Goal: Check status

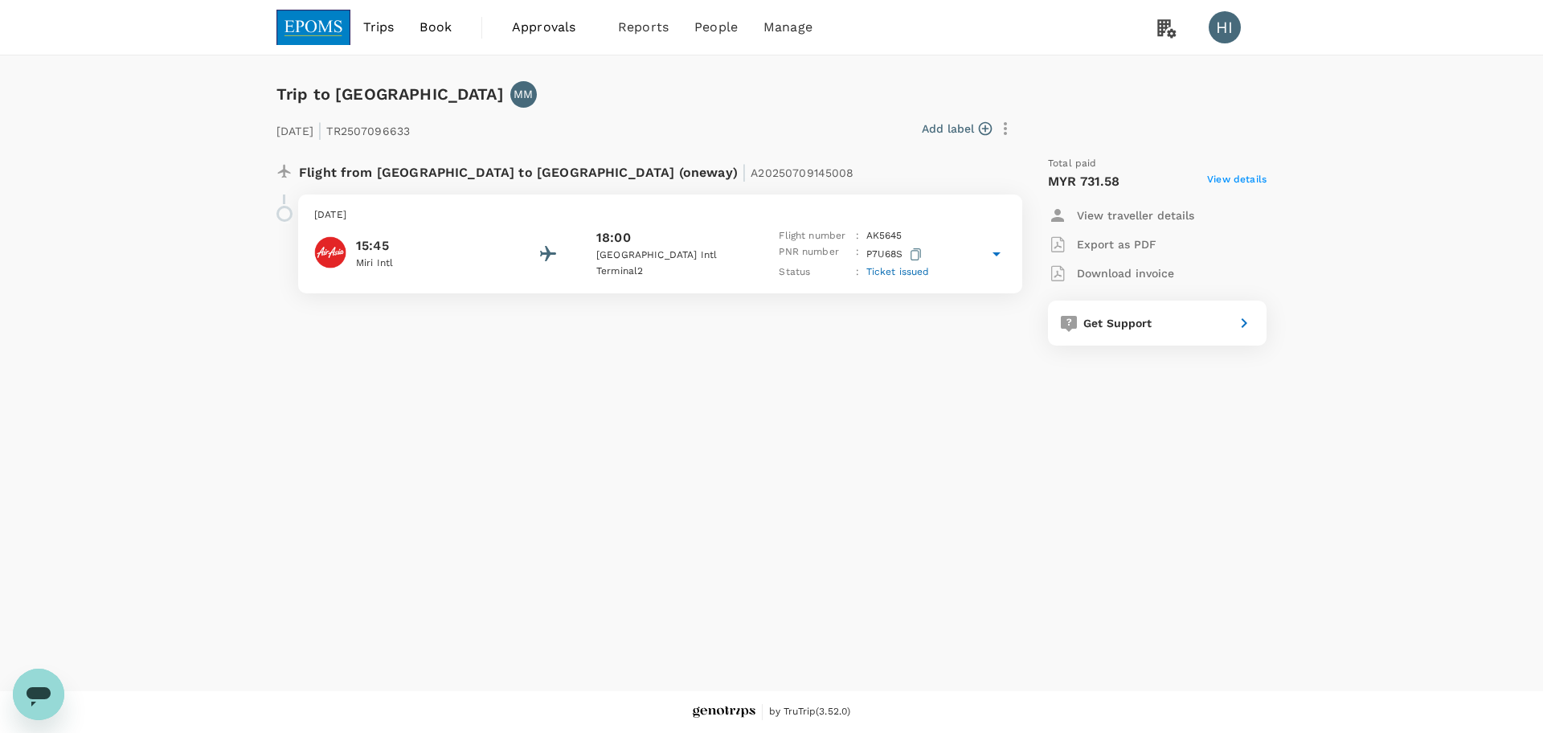
click at [1254, 184] on span "View details" at bounding box center [1236, 181] width 59 height 19
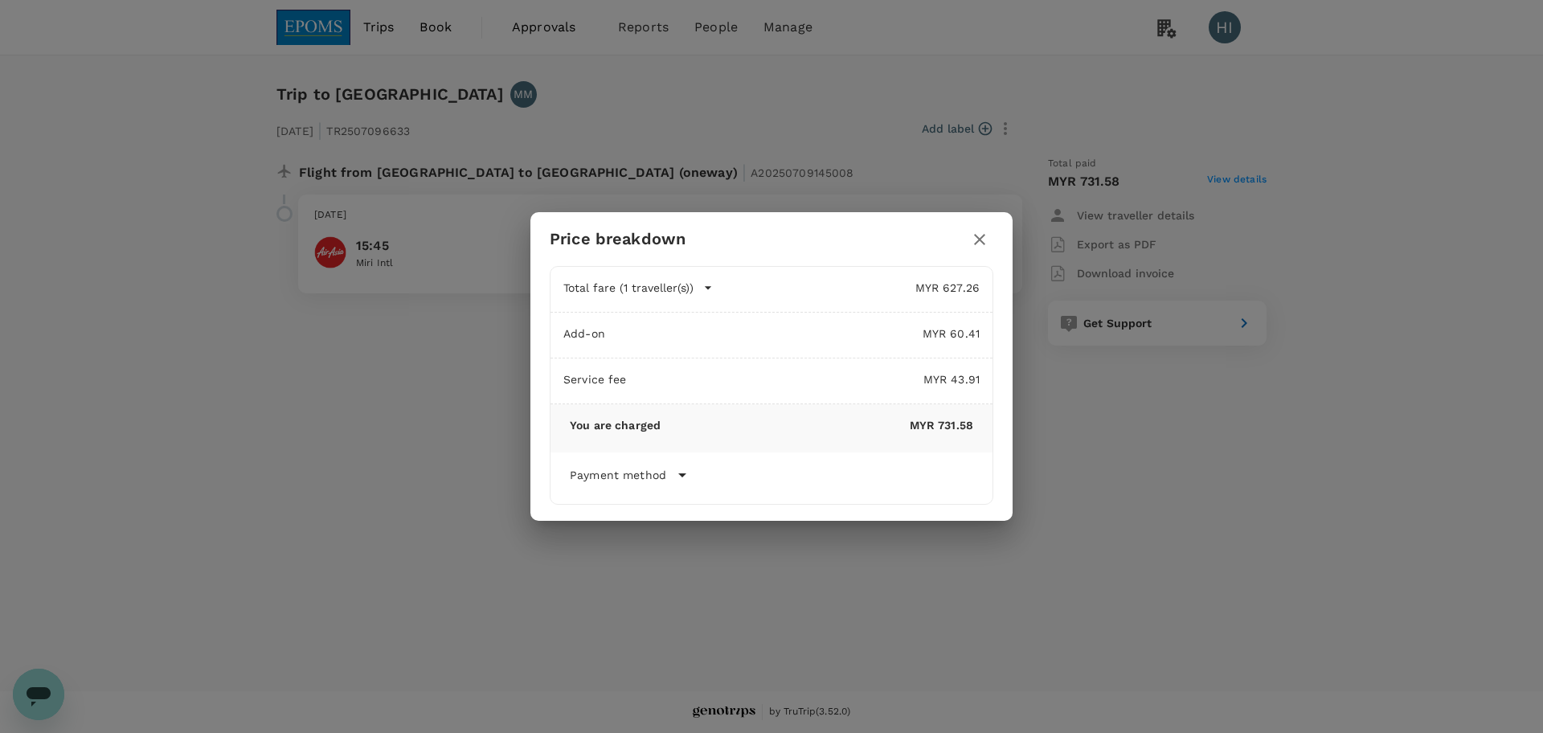
click at [682, 481] on icon at bounding box center [682, 474] width 19 height 19
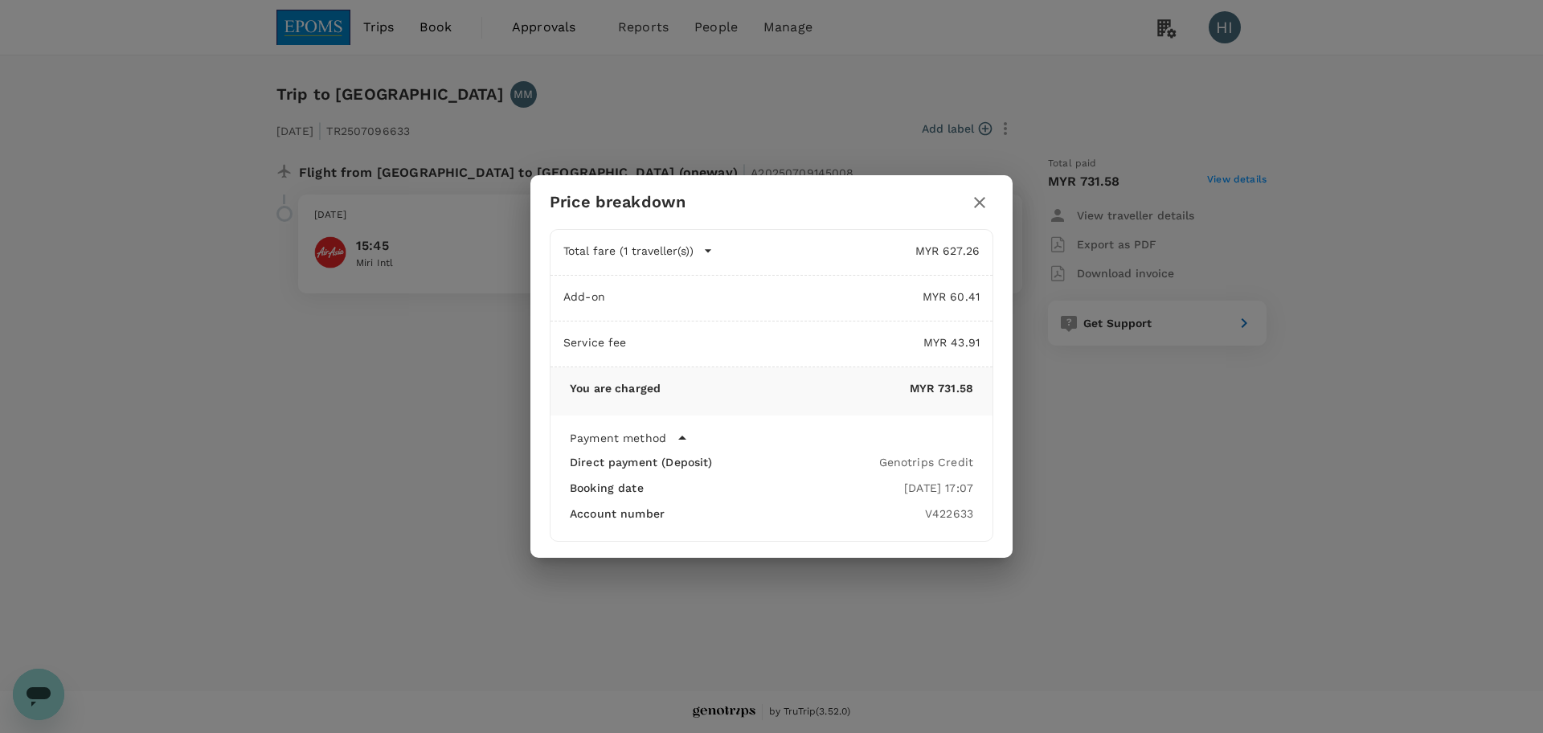
click at [682, 437] on icon at bounding box center [682, 438] width 8 height 4
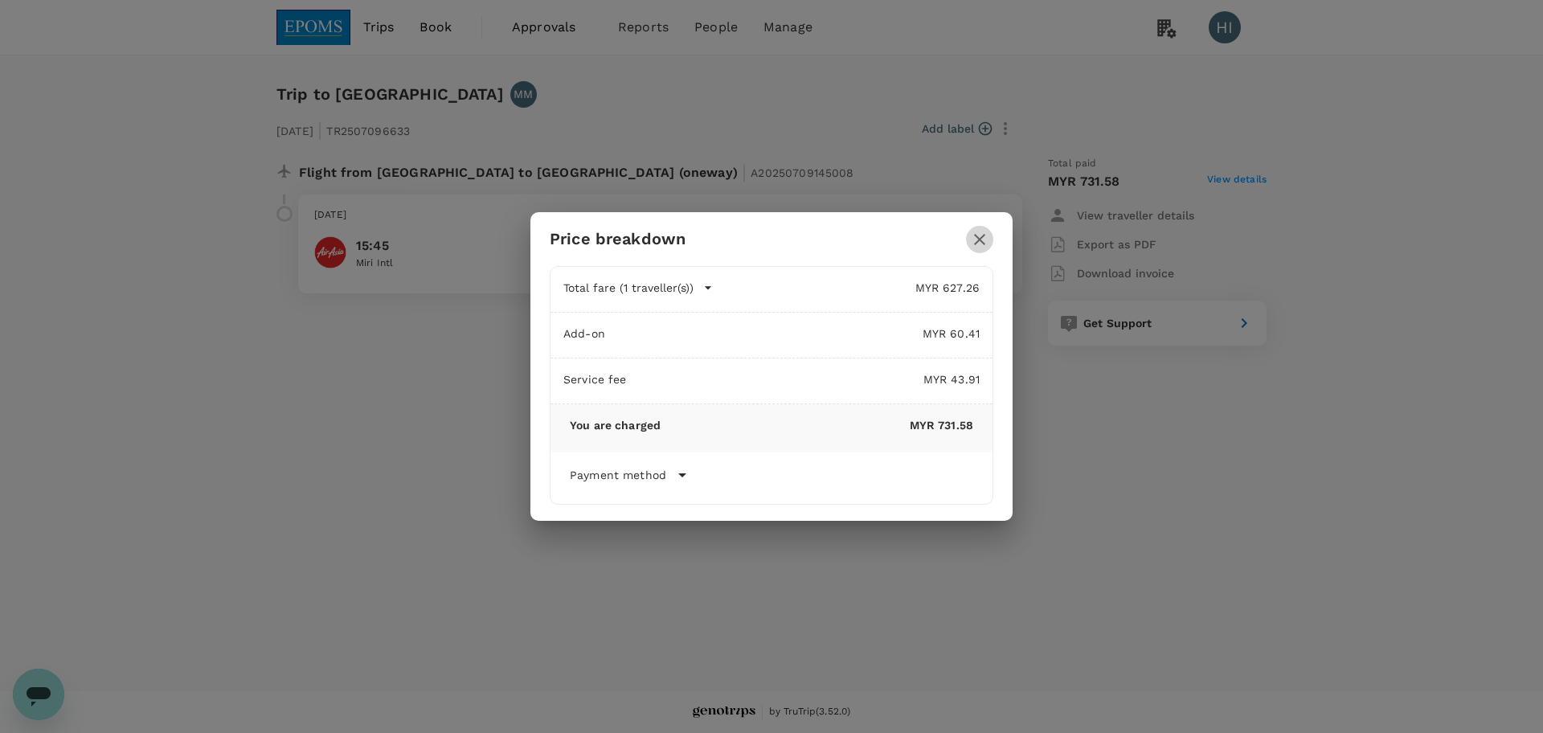
click at [979, 240] on icon "button" at bounding box center [979, 239] width 11 height 11
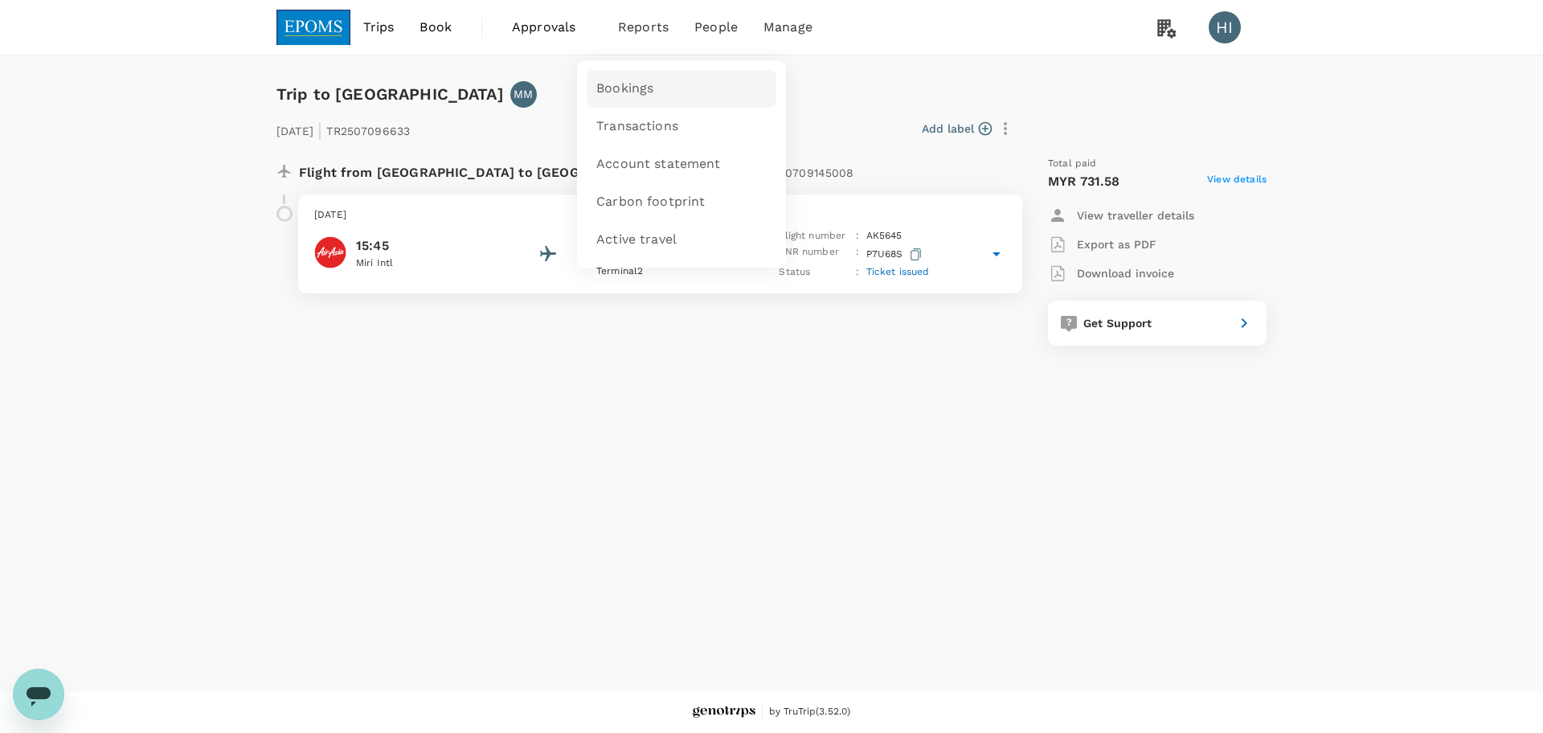
click at [631, 72] on link "Bookings" at bounding box center [682, 89] width 190 height 38
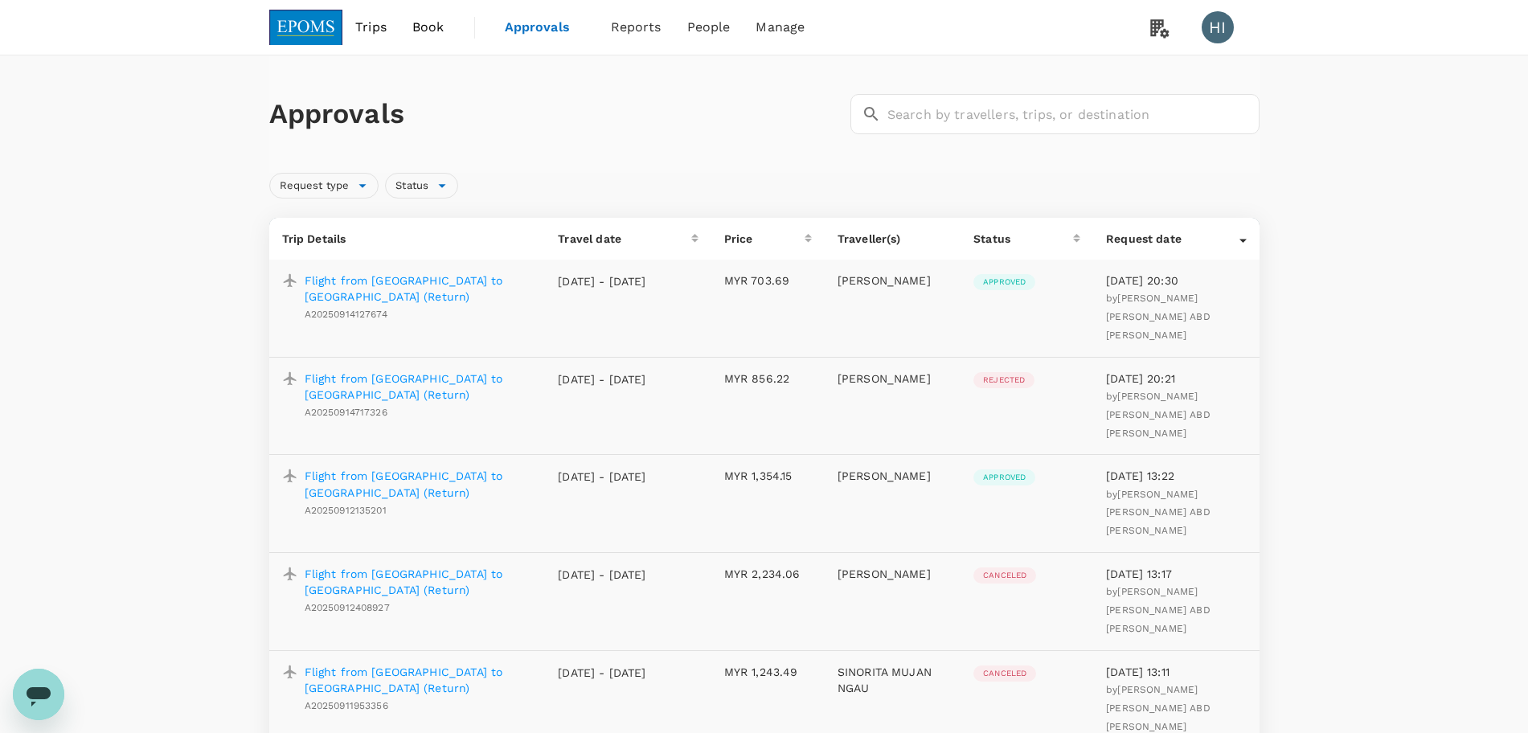
click at [735, 388] on td "MYR 856.22" at bounding box center [767, 406] width 113 height 98
click at [439, 371] on p "Flight from [GEOGRAPHIC_DATA] to [GEOGRAPHIC_DATA] (Return)" at bounding box center [419, 387] width 228 height 32
